Goal: Transaction & Acquisition: Book appointment/travel/reservation

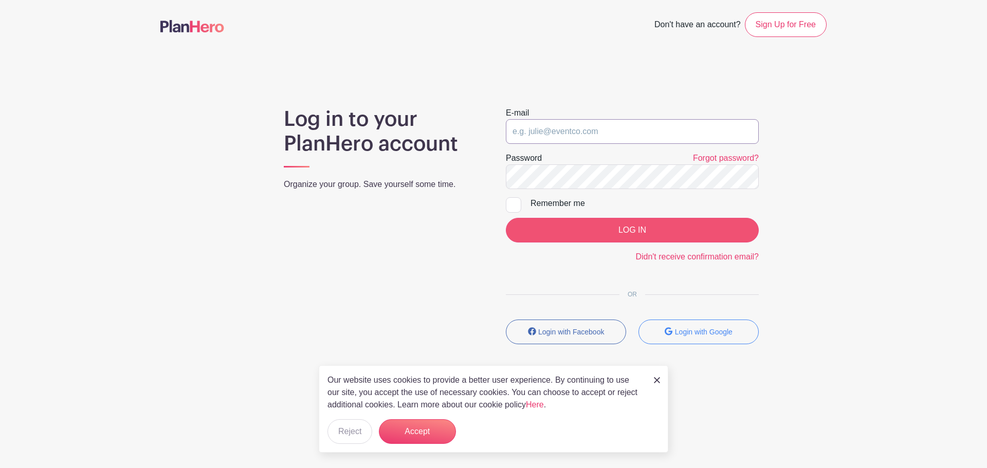
type input "oscar.luera@sttelcom.com"
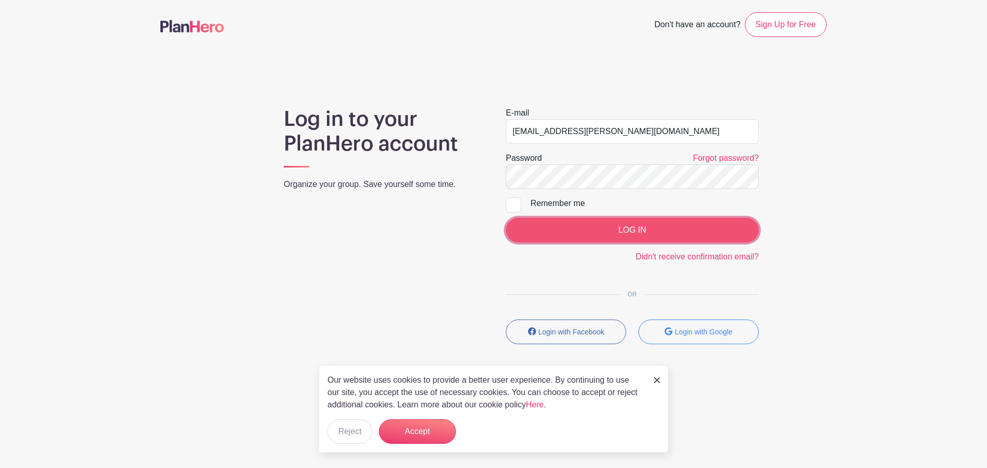
click at [630, 231] on input "LOG IN" at bounding box center [632, 230] width 253 height 25
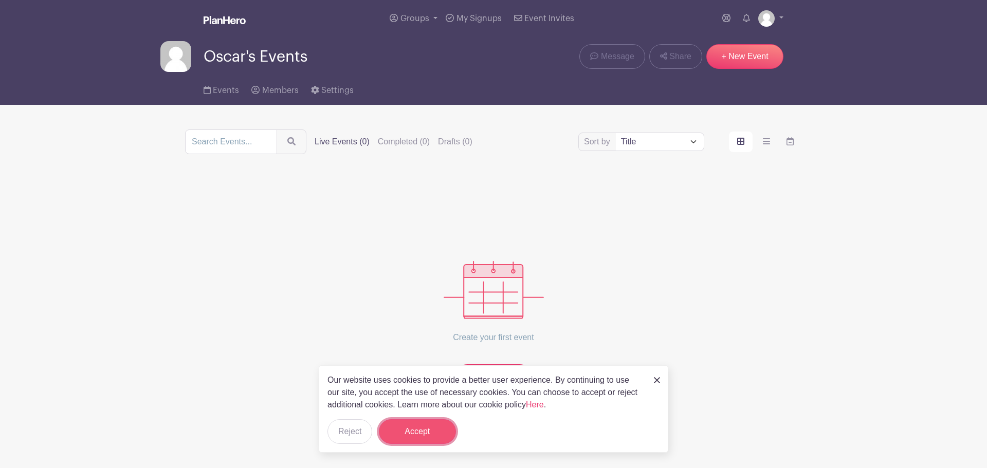
click at [437, 435] on button "Accept" at bounding box center [417, 431] width 77 height 25
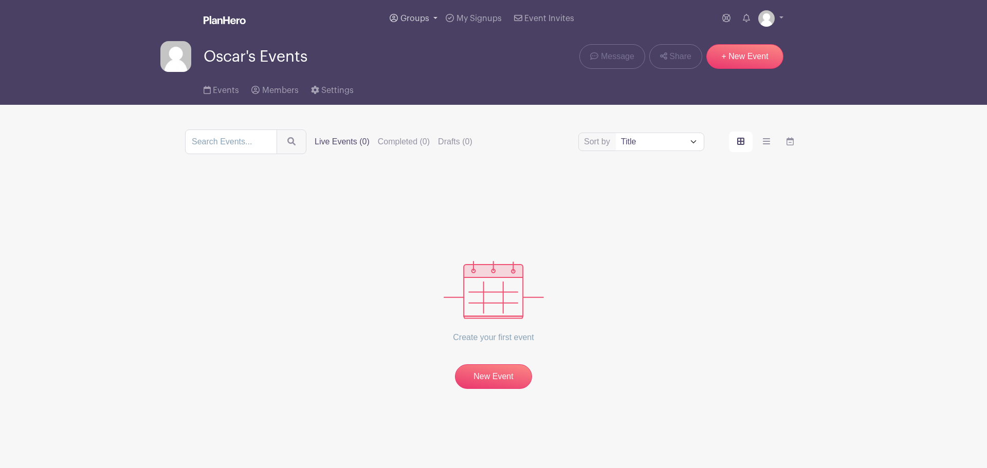
click at [435, 17] on link "Groups" at bounding box center [413, 18] width 56 height 37
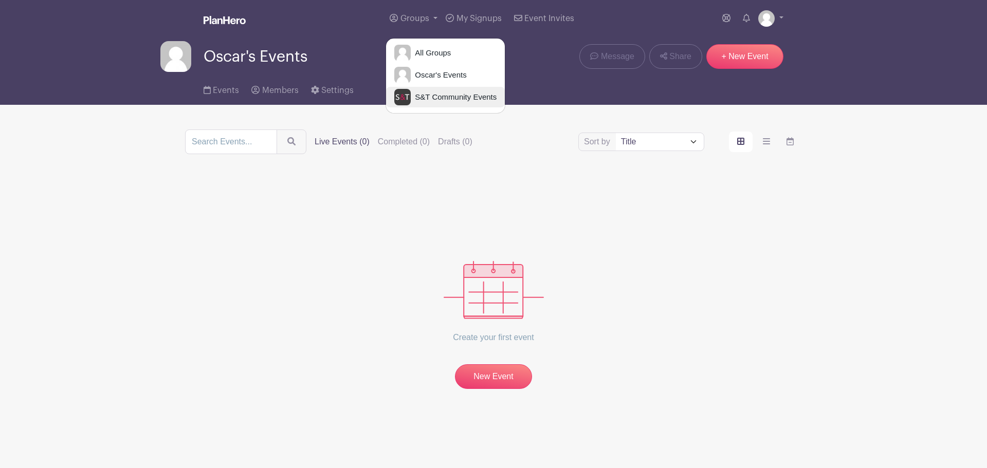
click at [448, 99] on span "S&T Community Events" at bounding box center [454, 97] width 86 height 12
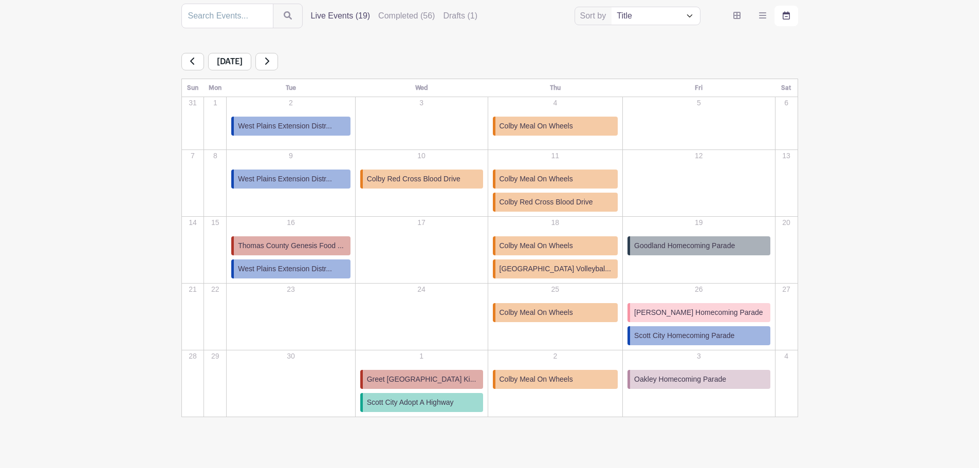
scroll to position [139, 0]
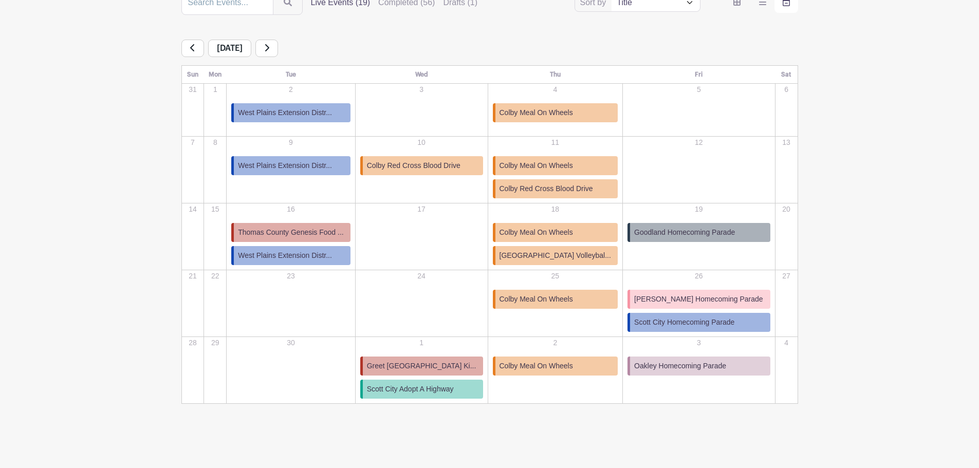
click at [197, 51] on link at bounding box center [192, 48] width 23 height 17
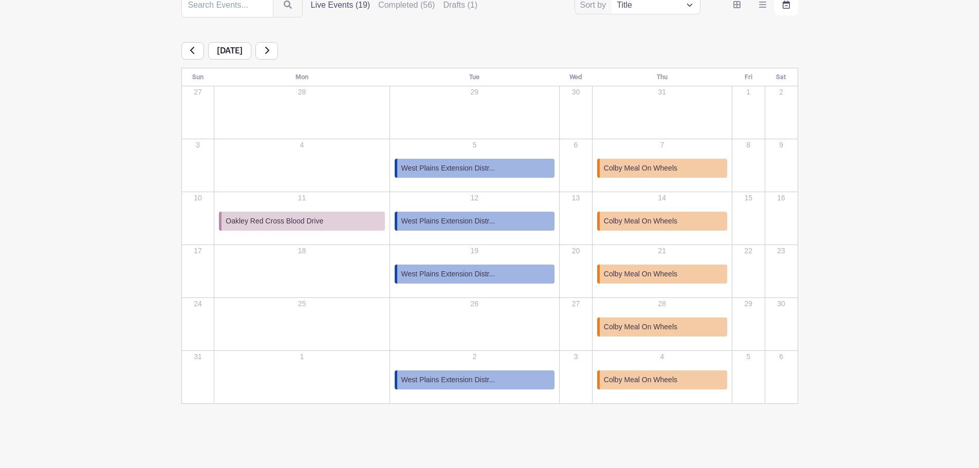
scroll to position [137, 0]
click at [197, 51] on link at bounding box center [192, 50] width 23 height 17
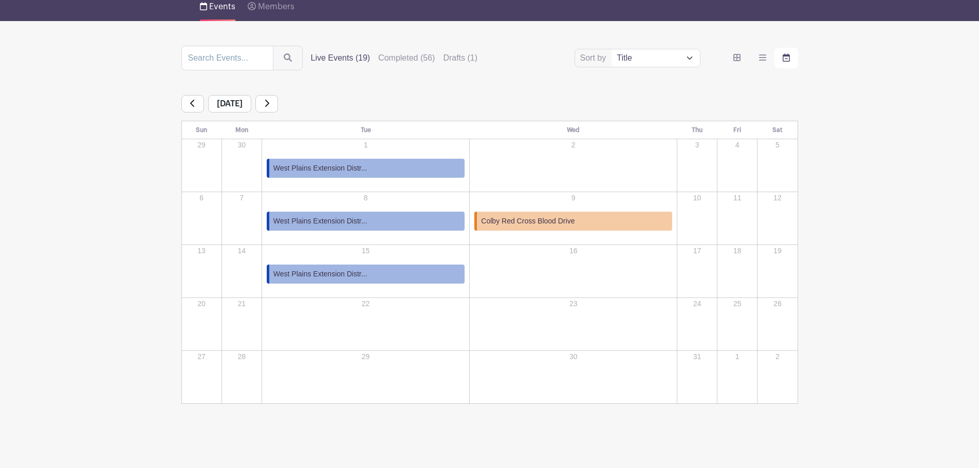
scroll to position [84, 0]
click at [201, 104] on link at bounding box center [192, 103] width 23 height 17
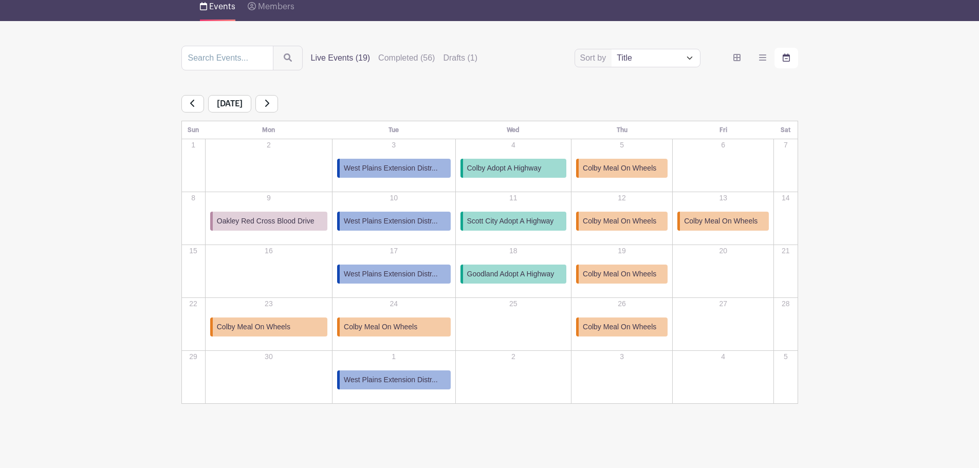
click at [195, 99] on link at bounding box center [192, 103] width 23 height 17
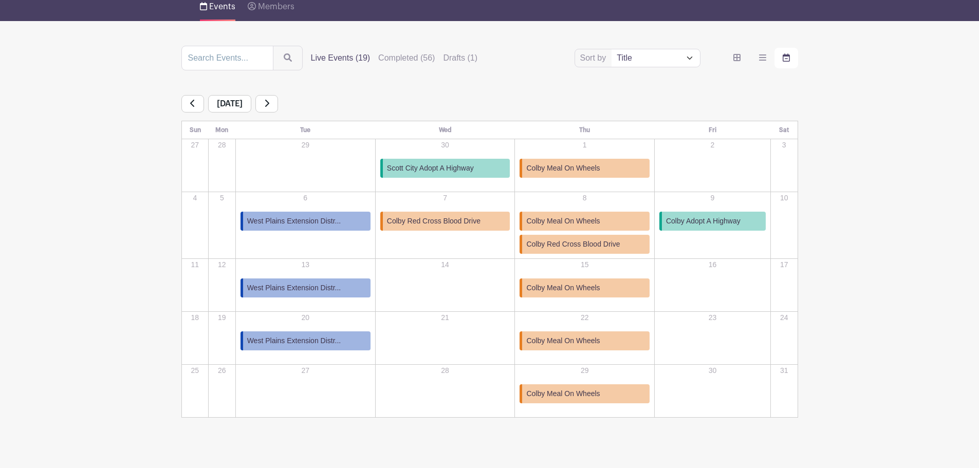
click at [194, 104] on icon at bounding box center [192, 103] width 5 height 8
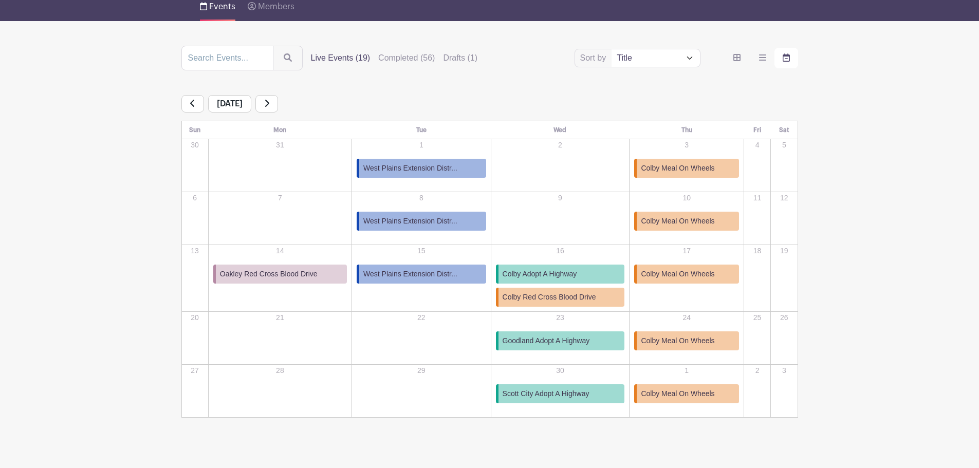
click at [190, 105] on icon at bounding box center [192, 103] width 5 height 8
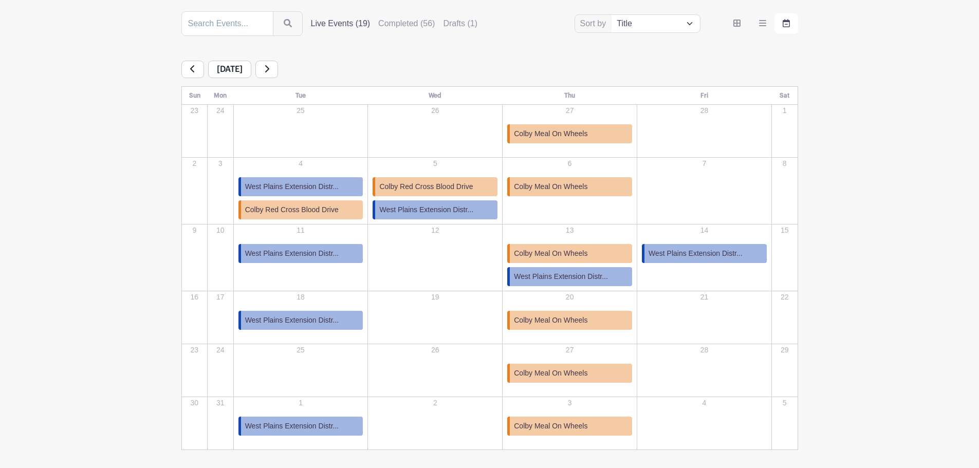
scroll to position [164, 0]
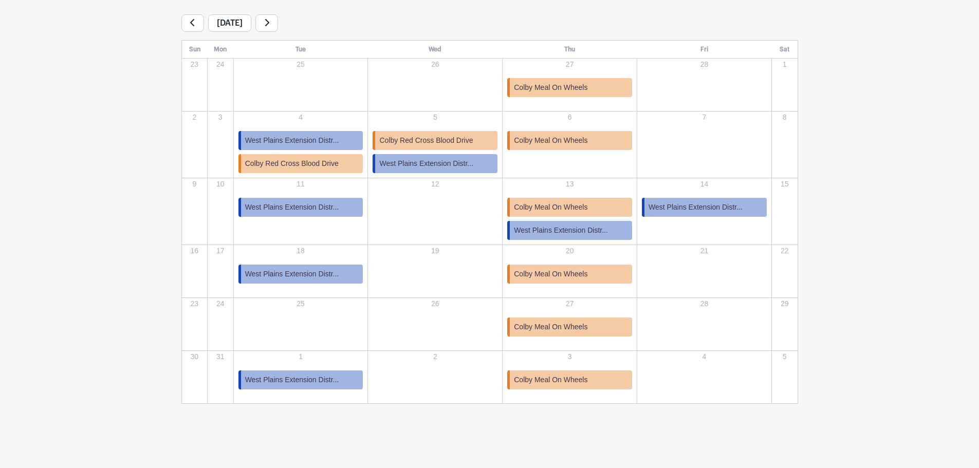
click at [196, 26] on link at bounding box center [192, 22] width 23 height 17
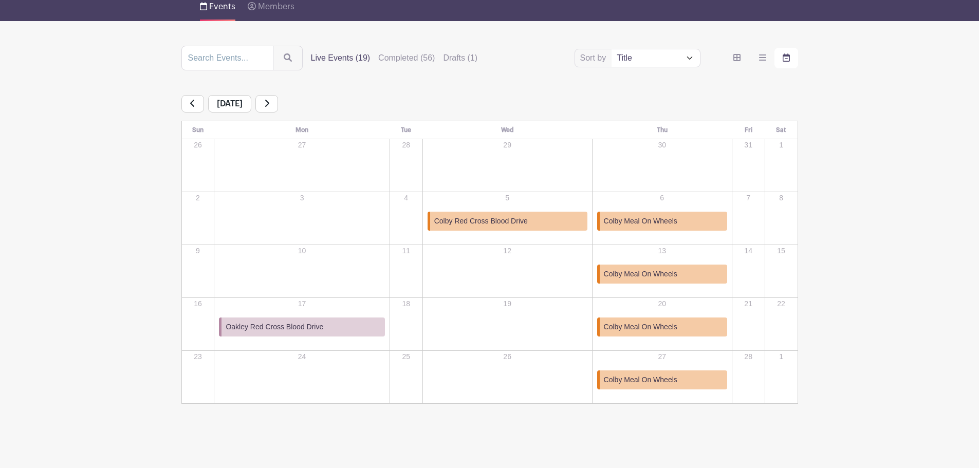
click at [311, 332] on span "Oakley Red Cross Blood Drive" at bounding box center [275, 327] width 98 height 11
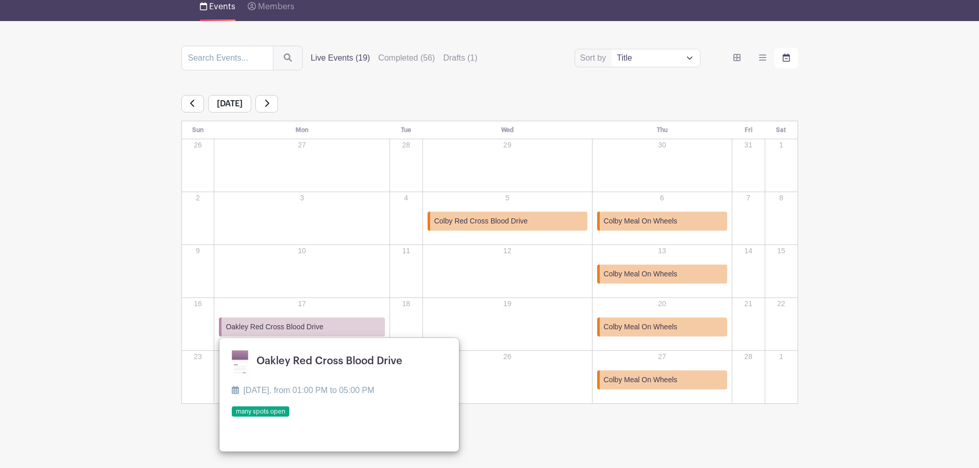
click at [232, 417] on link at bounding box center [232, 417] width 0 height 0
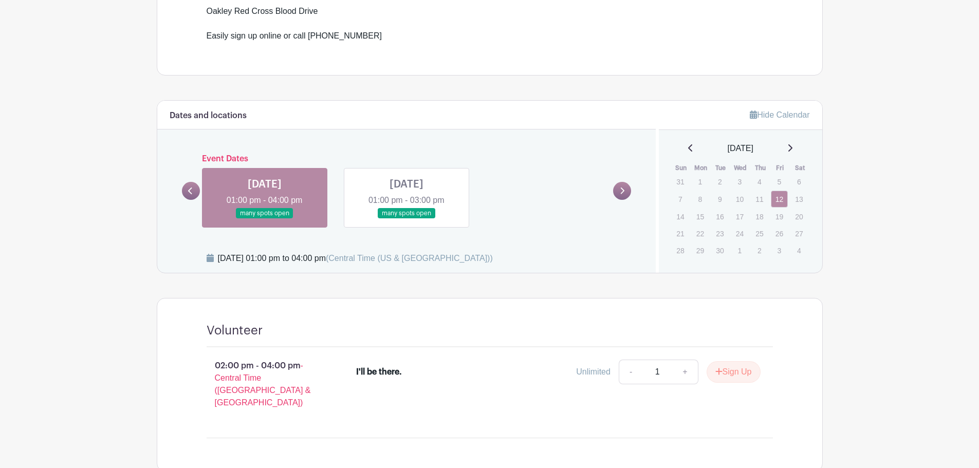
scroll to position [399, 0]
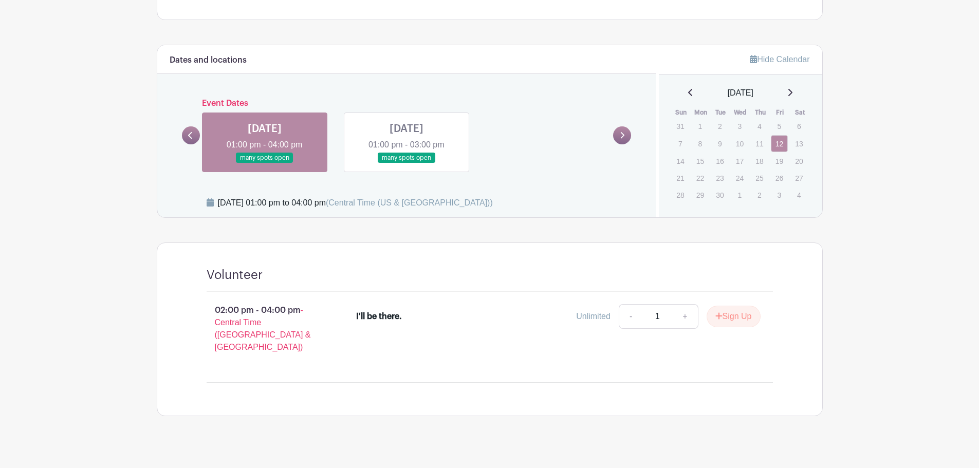
click at [407, 163] on link at bounding box center [407, 163] width 0 height 0
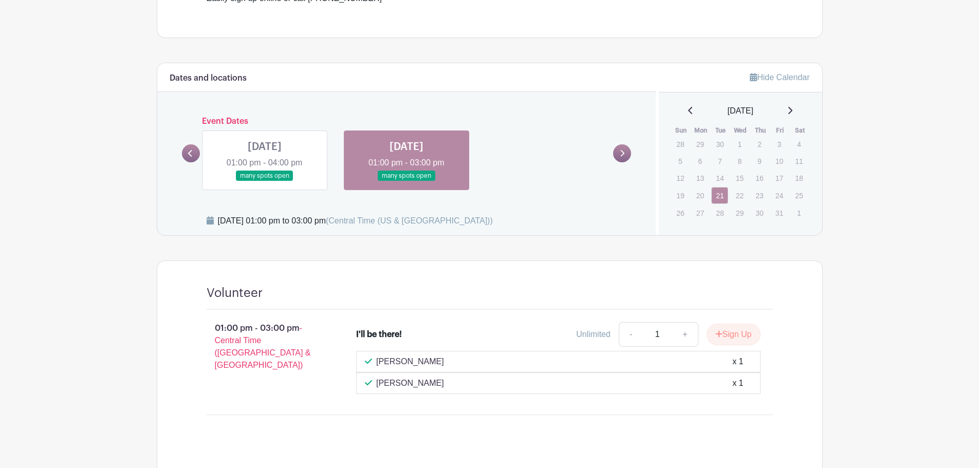
scroll to position [323, 0]
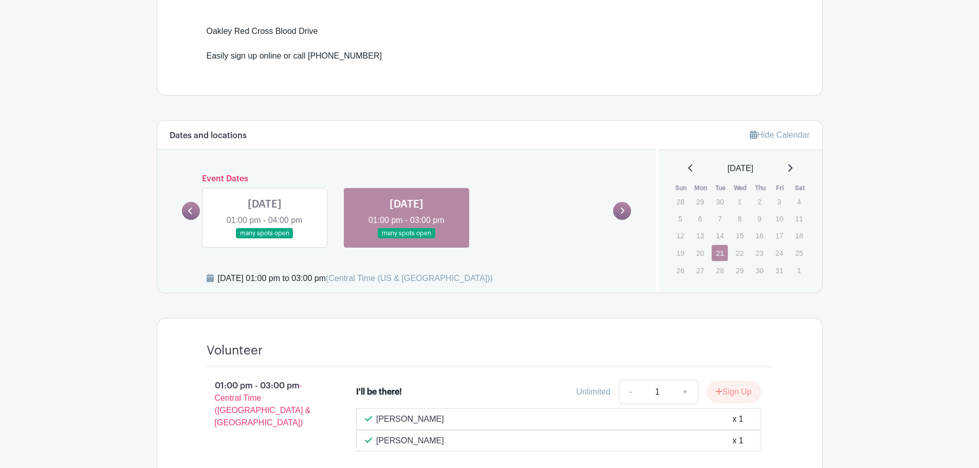
click at [265, 239] on link at bounding box center [265, 239] width 0 height 0
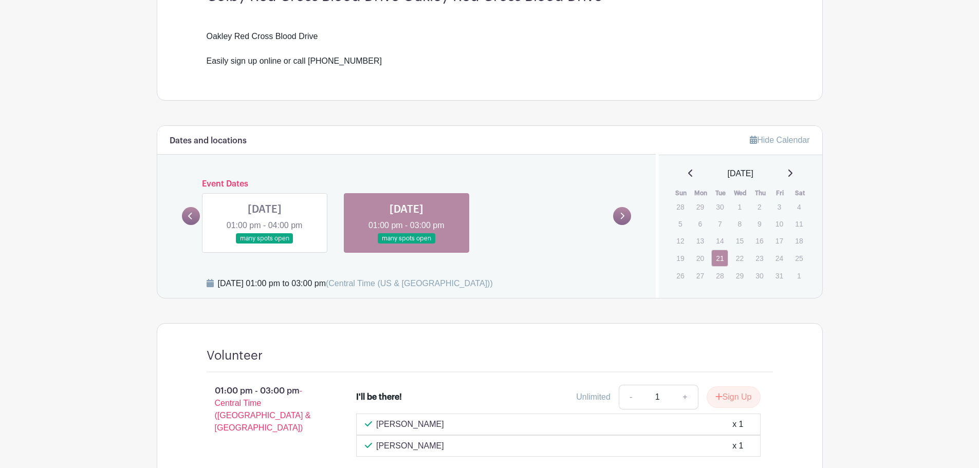
scroll to position [323, 0]
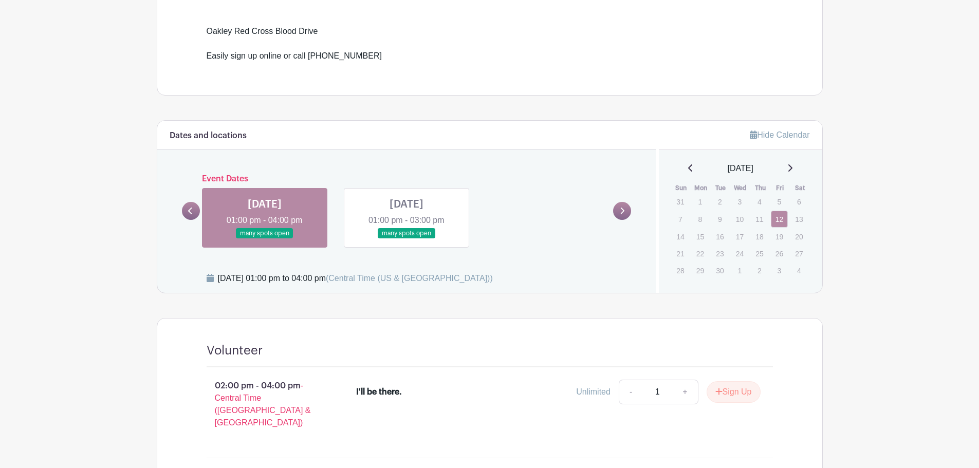
scroll to position [399, 0]
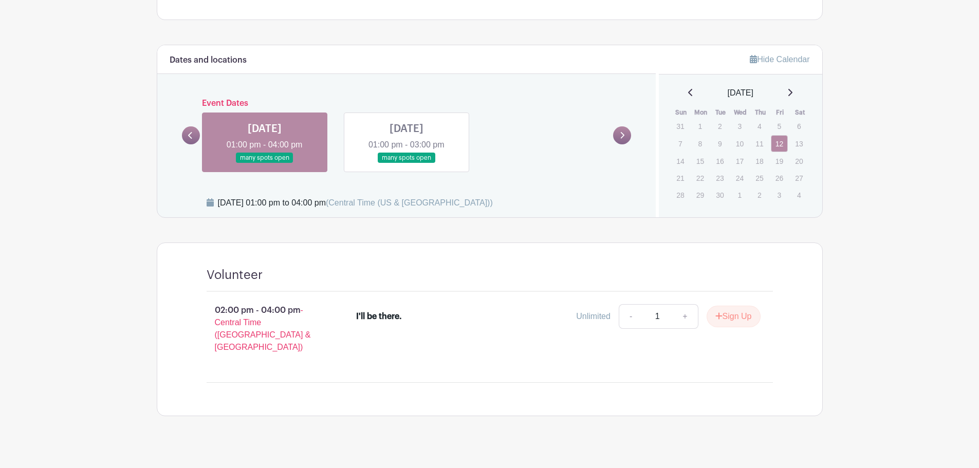
click at [193, 133] on icon at bounding box center [190, 136] width 5 height 8
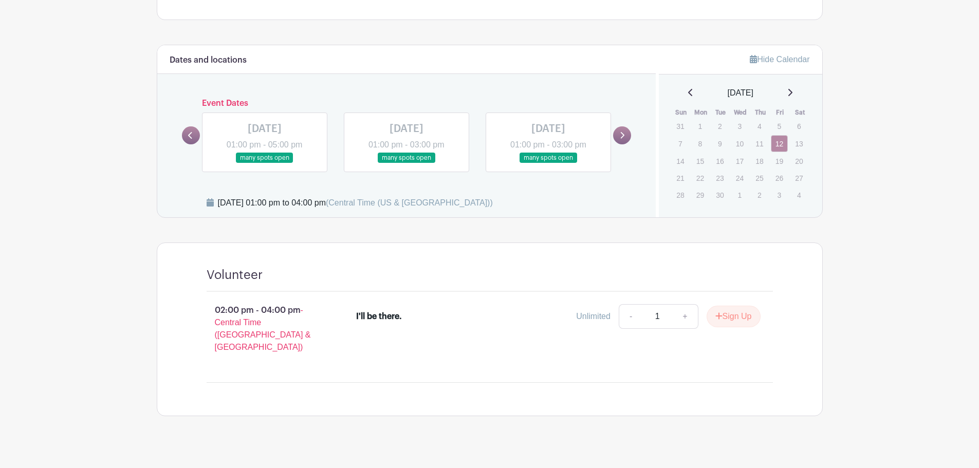
click at [407, 163] on link at bounding box center [407, 163] width 0 height 0
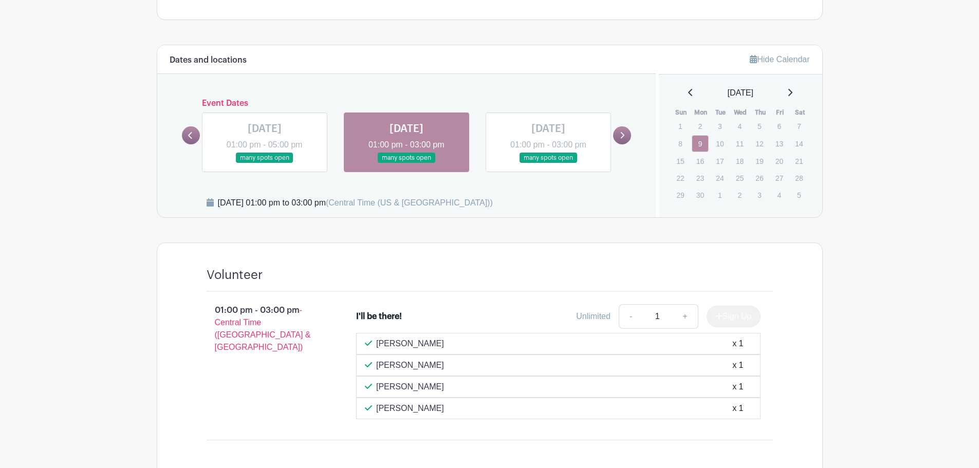
click at [265, 163] on link at bounding box center [265, 163] width 0 height 0
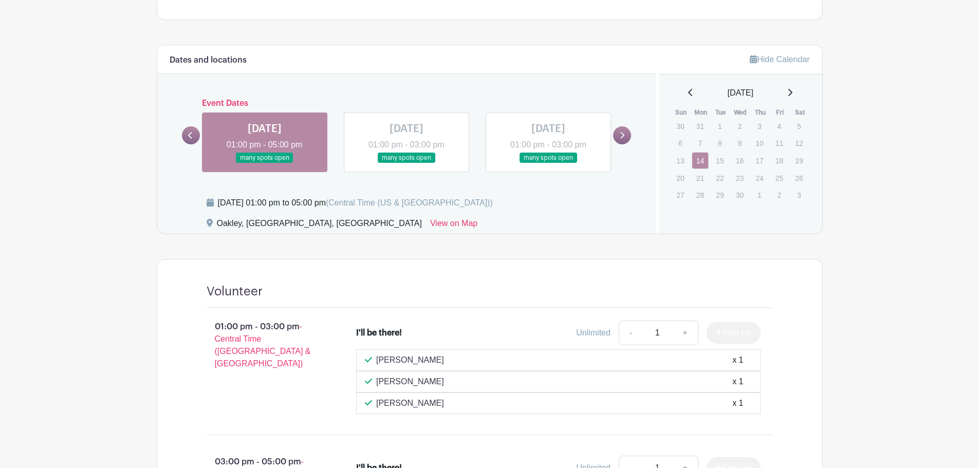
click at [407, 163] on link at bounding box center [407, 163] width 0 height 0
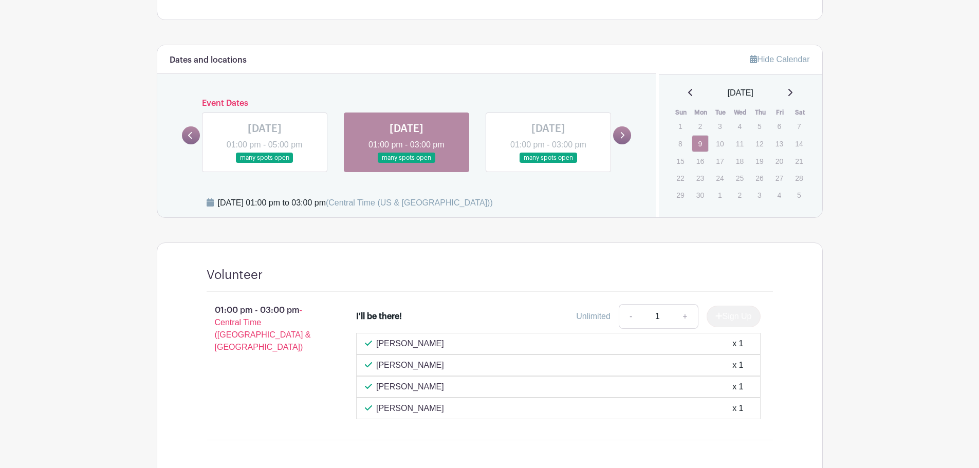
click at [548, 163] on link at bounding box center [548, 163] width 0 height 0
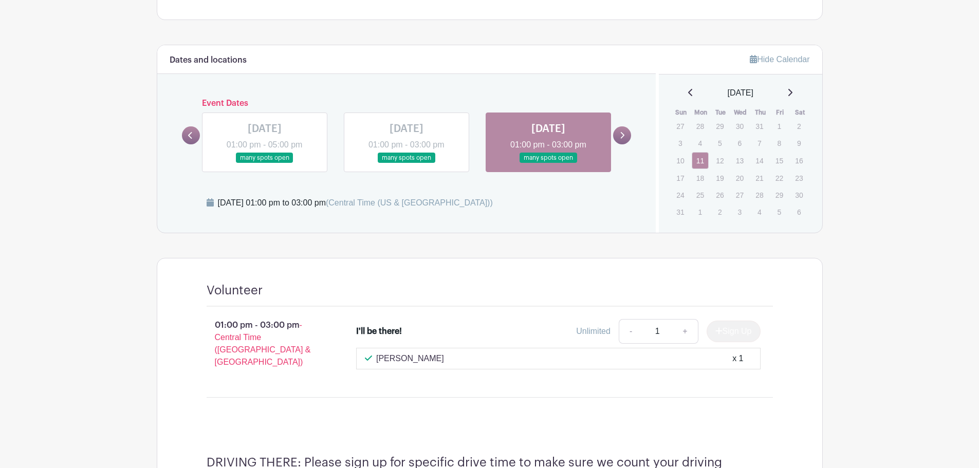
click at [407, 163] on link at bounding box center [407, 163] width 0 height 0
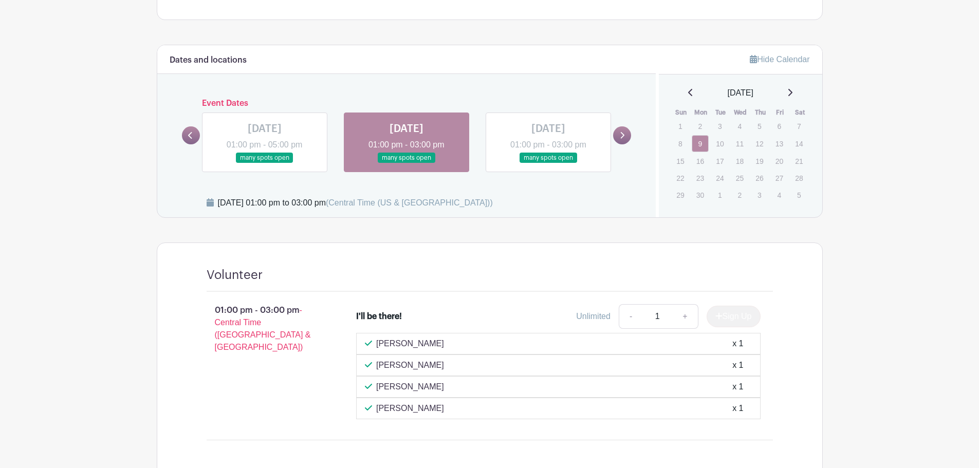
click at [265, 163] on link at bounding box center [265, 163] width 0 height 0
